Goal: Check status: Check status

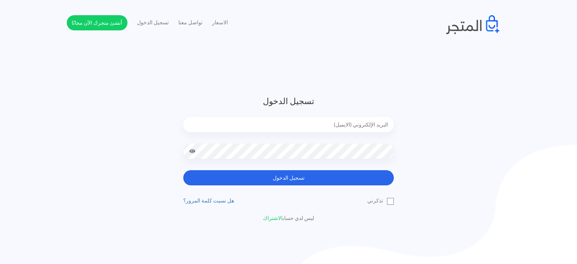
click at [336, 104] on h3 "تسجيل الدخول" at bounding box center [288, 101] width 210 height 13
click at [339, 117] on input "email" at bounding box center [288, 124] width 210 height 15
click at [339, 118] on input "email" at bounding box center [288, 124] width 210 height 15
type input "diaraest2024@gmail.com"
click at [183, 170] on button "تسجيل الدخول" at bounding box center [288, 177] width 210 height 15
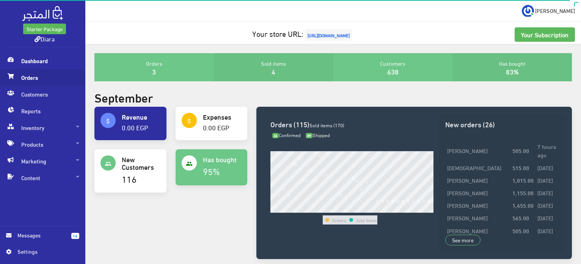
click at [47, 85] on span "Orders" at bounding box center [42, 77] width 73 height 17
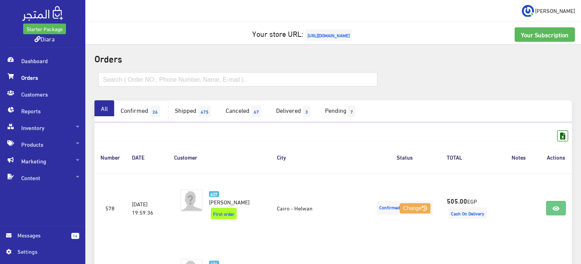
click at [160, 113] on span "26" at bounding box center [155, 110] width 10 height 11
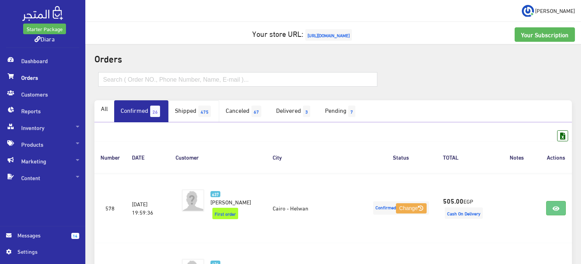
click at [176, 109] on link "Shipped 475" at bounding box center [193, 111] width 51 height 22
click at [158, 111] on span "26" at bounding box center [155, 110] width 10 height 11
